Goal: Use online tool/utility: Utilize a website feature to perform a specific function

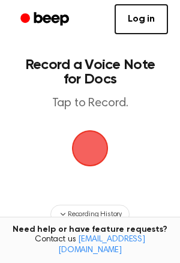
click at [95, 148] on span "button" at bounding box center [90, 149] width 34 height 34
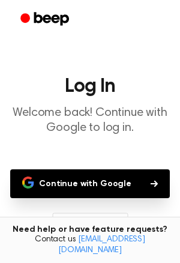
click at [60, 187] on button "Continue with Google" at bounding box center [90, 183] width 160 height 29
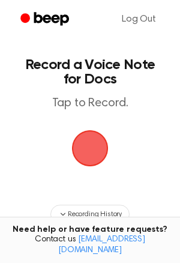
click at [79, 163] on span "button" at bounding box center [90, 149] width 34 height 34
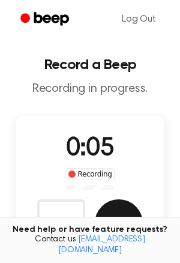
click at [122, 206] on button "Save" at bounding box center [119, 223] width 48 height 48
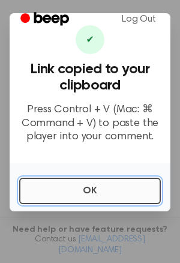
click at [134, 198] on button "OK" at bounding box center [90, 191] width 142 height 26
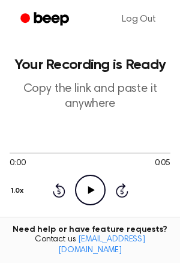
click at [101, 191] on icon "Play Audio" at bounding box center [90, 190] width 31 height 31
click at [102, 188] on icon "Pause Audio" at bounding box center [90, 190] width 31 height 31
click at [101, 186] on icon "Play Audio" at bounding box center [90, 190] width 31 height 31
